Goal: Task Accomplishment & Management: Use online tool/utility

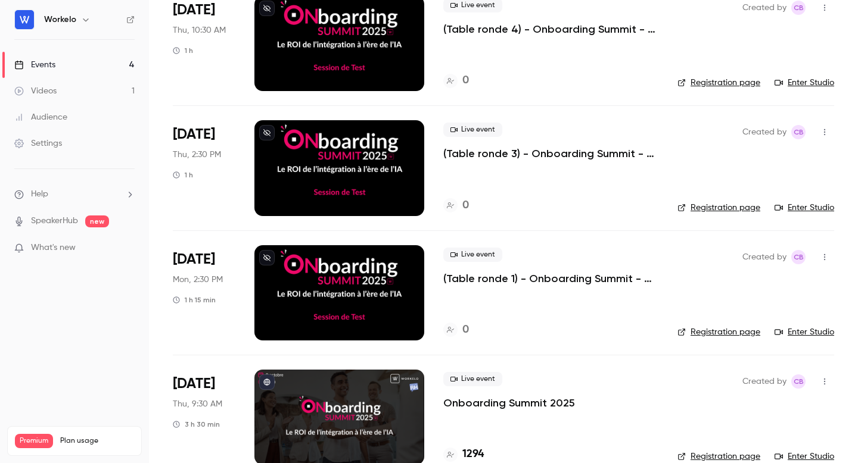
scroll to position [108, 0]
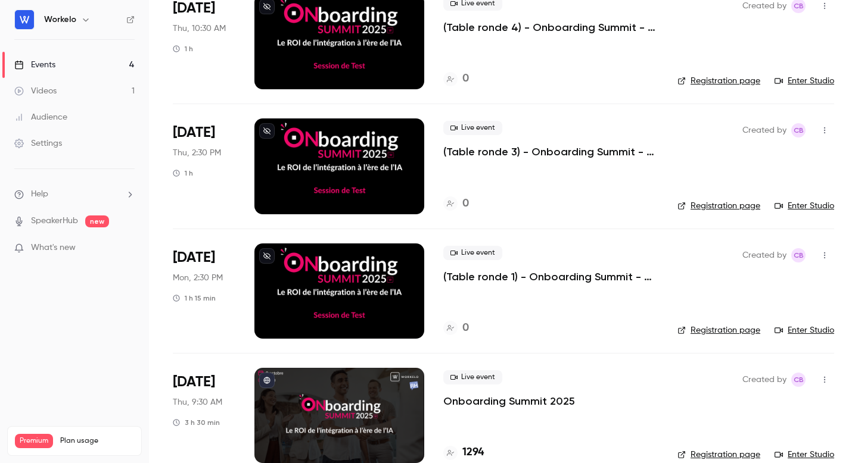
click at [201, 39] on div "[DATE] Thu, 10:30 AM 1 h" at bounding box center [204, 41] width 63 height 95
click at [307, 46] on div at bounding box center [339, 41] width 170 height 95
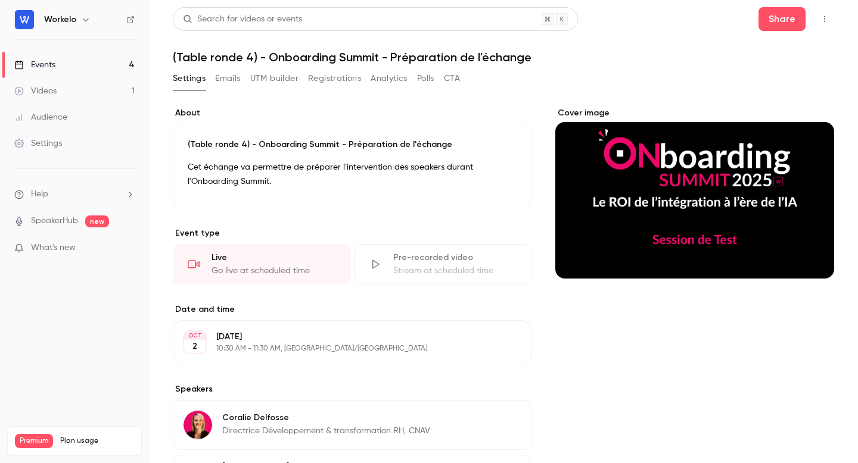
click at [830, 22] on button "button" at bounding box center [824, 19] width 19 height 19
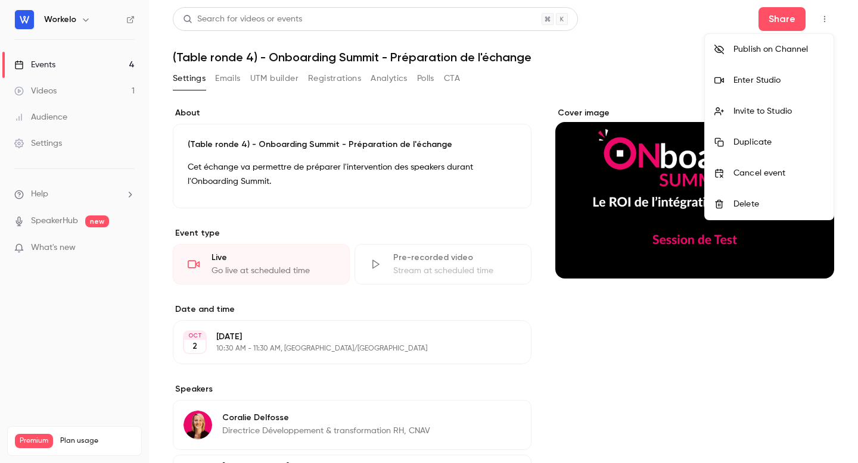
click at [770, 77] on div "Enter Studio" at bounding box center [778, 80] width 91 height 12
